Goal: Information Seeking & Learning: Learn about a topic

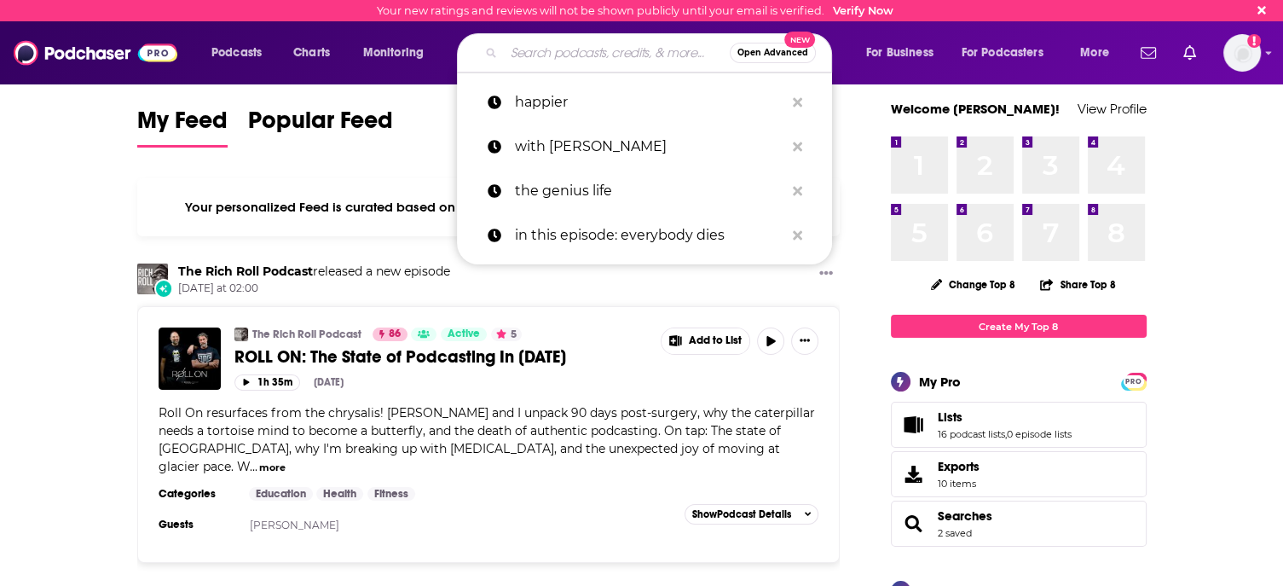
click at [571, 40] on input "Search podcasts, credits, & more..." at bounding box center [617, 52] width 226 height 27
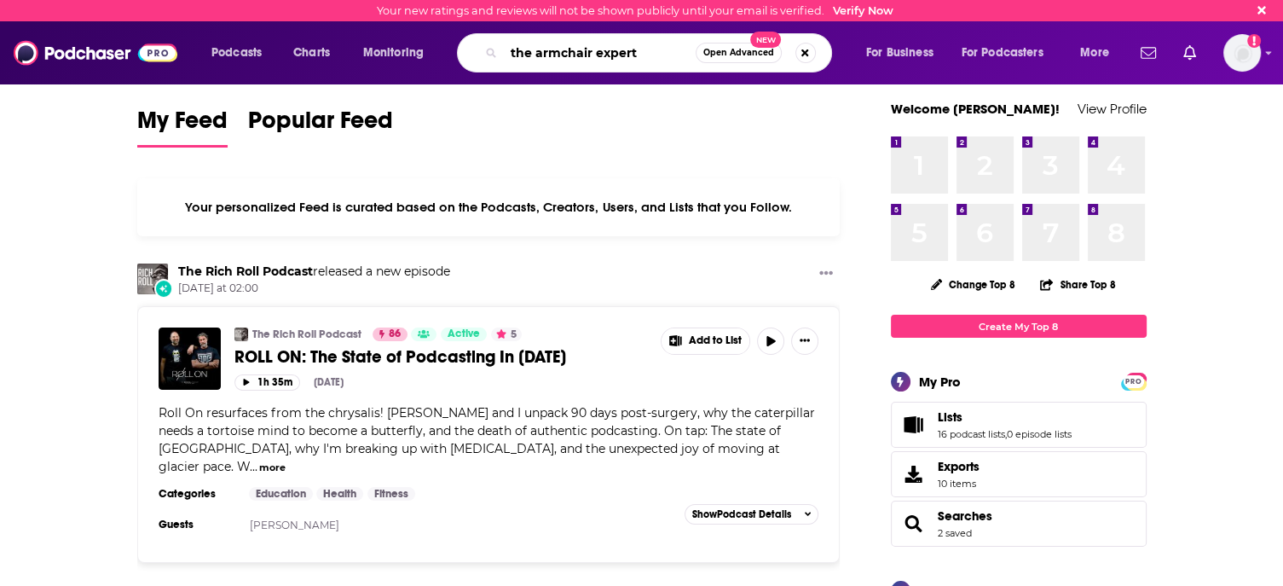
type input "the armchair expert"
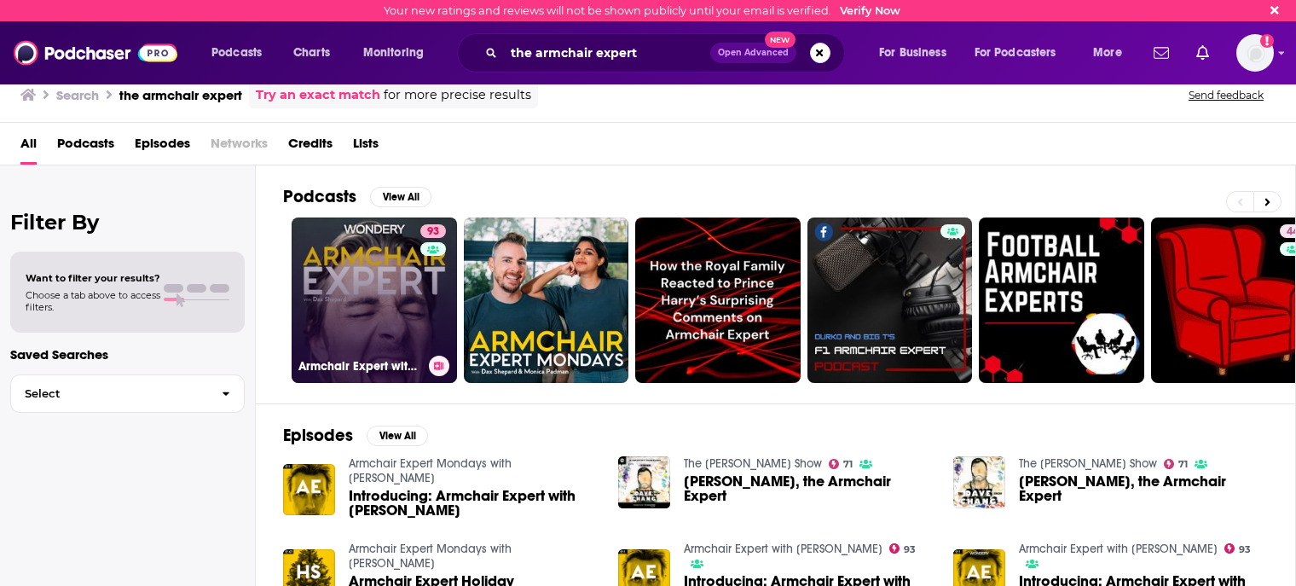
click at [383, 290] on link "93 Armchair Expert with [PERSON_NAME]" at bounding box center [374, 299] width 165 height 165
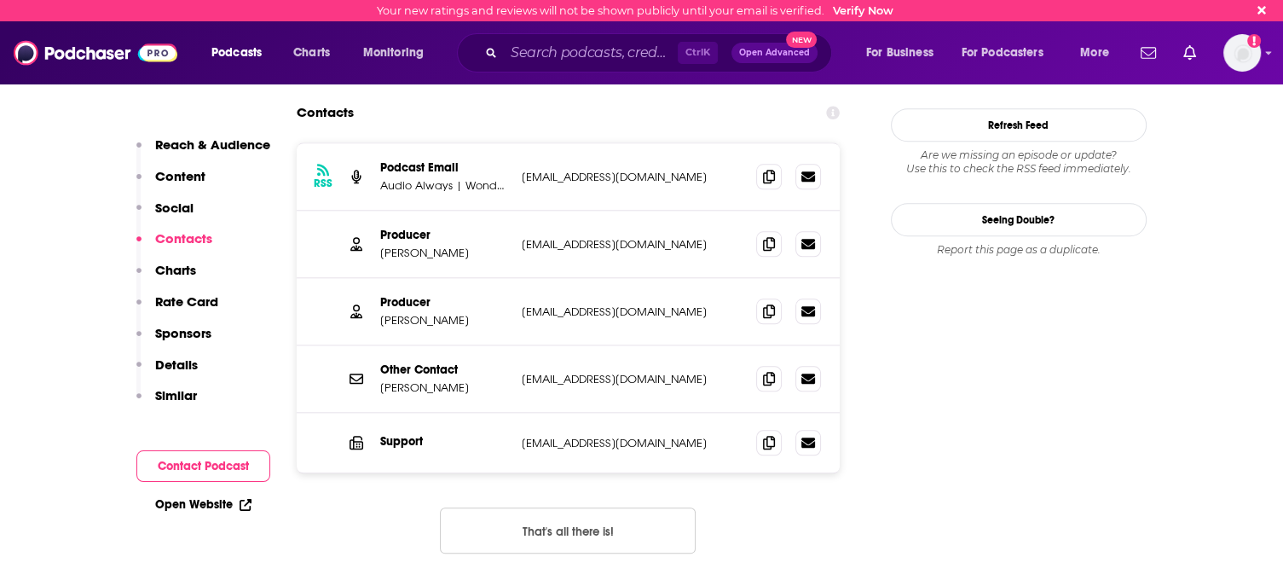
scroll to position [1777, 0]
click at [558, 507] on button "That's all there is!" at bounding box center [568, 530] width 256 height 46
